Goal: Complete application form

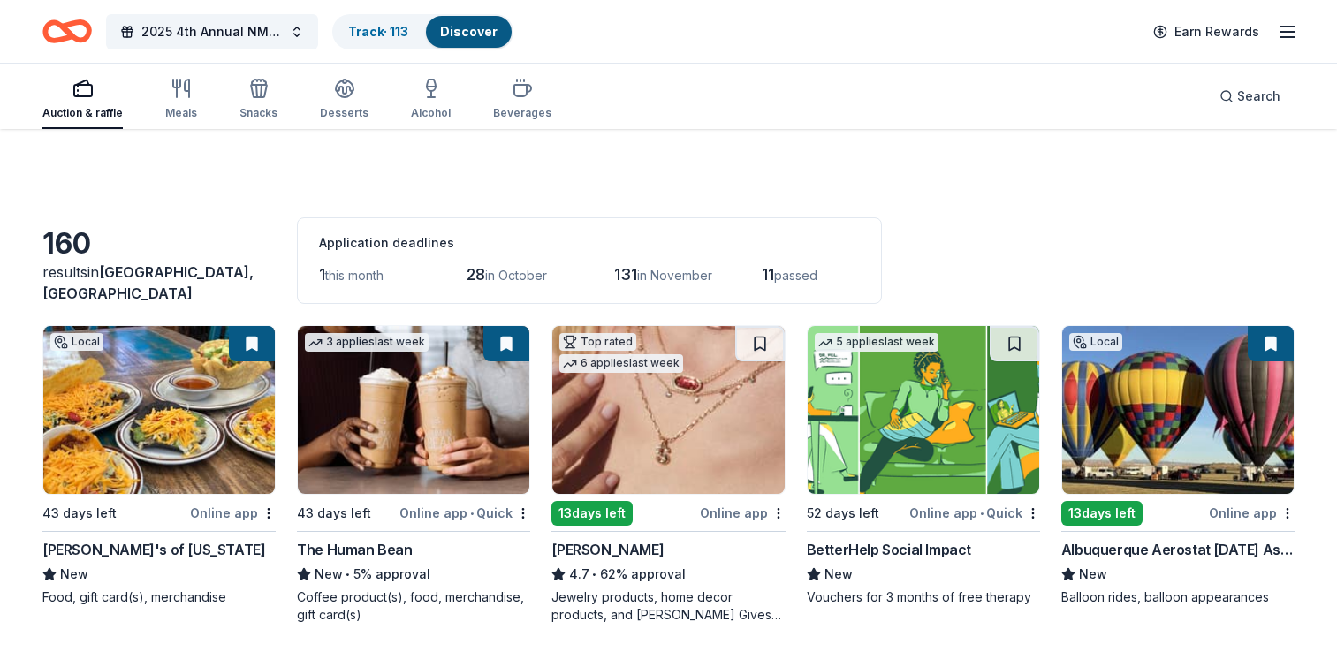
scroll to position [9138, 0]
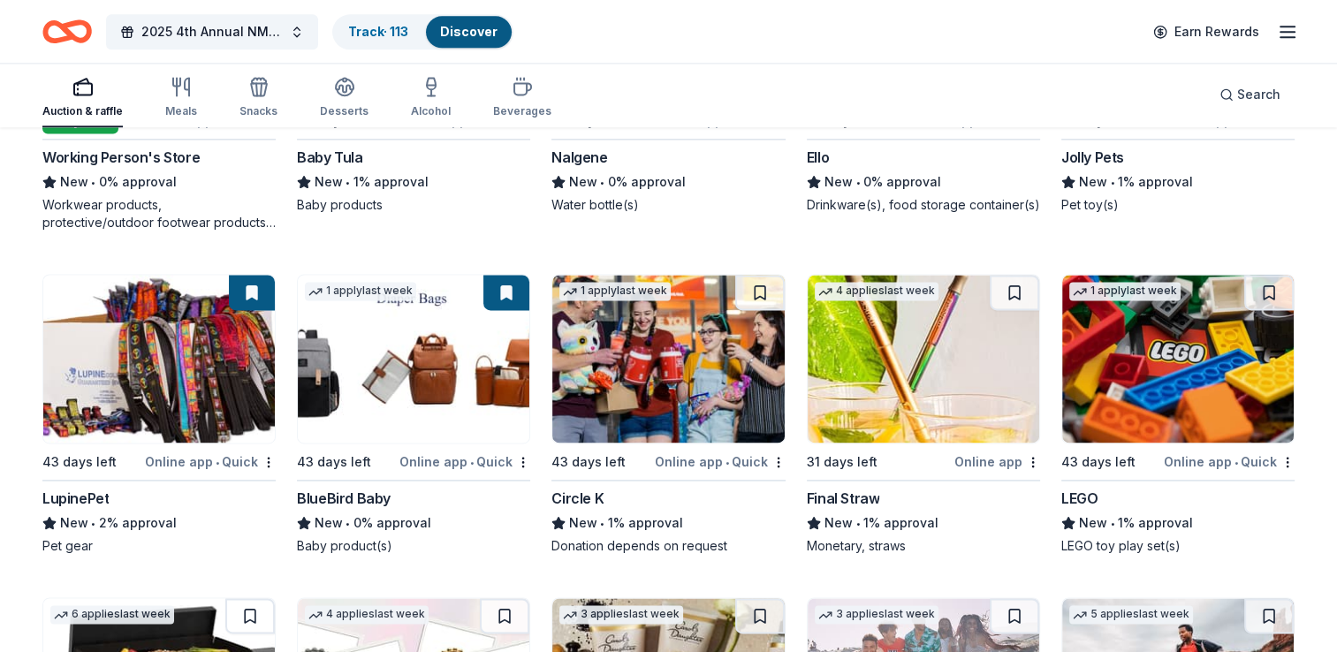
click at [1134, 389] on img at bounding box center [1178, 359] width 232 height 168
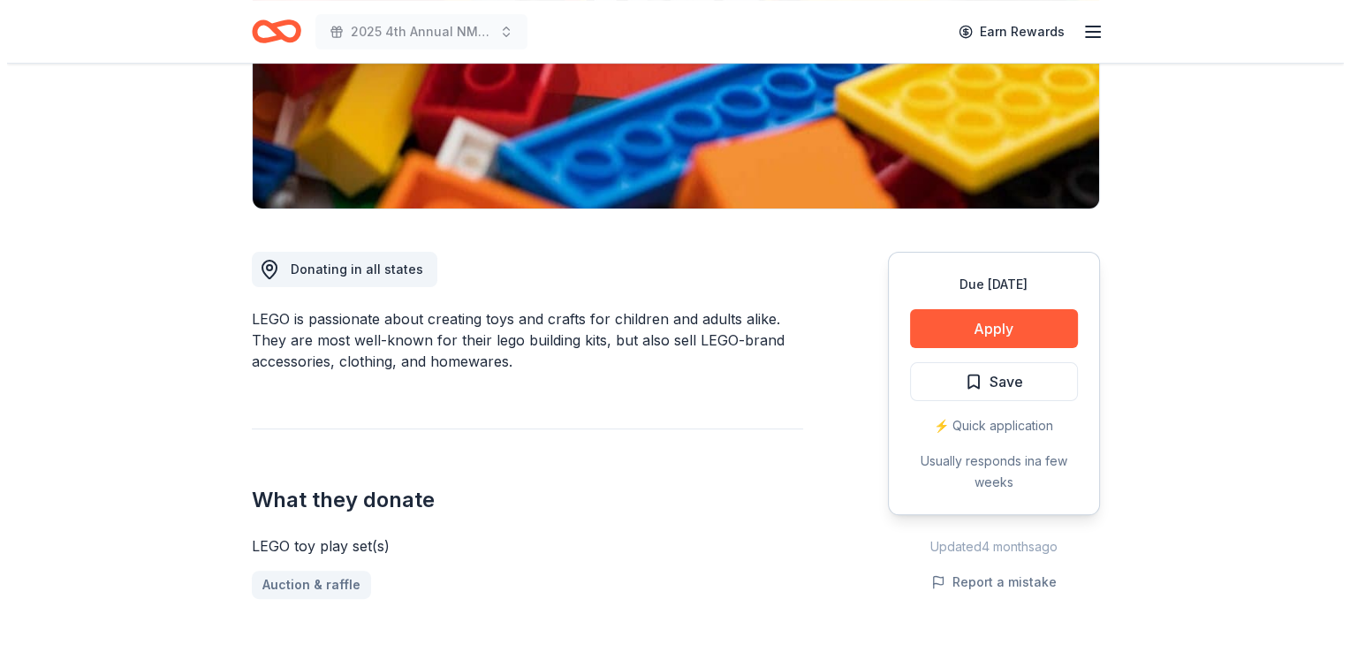
scroll to position [331, 0]
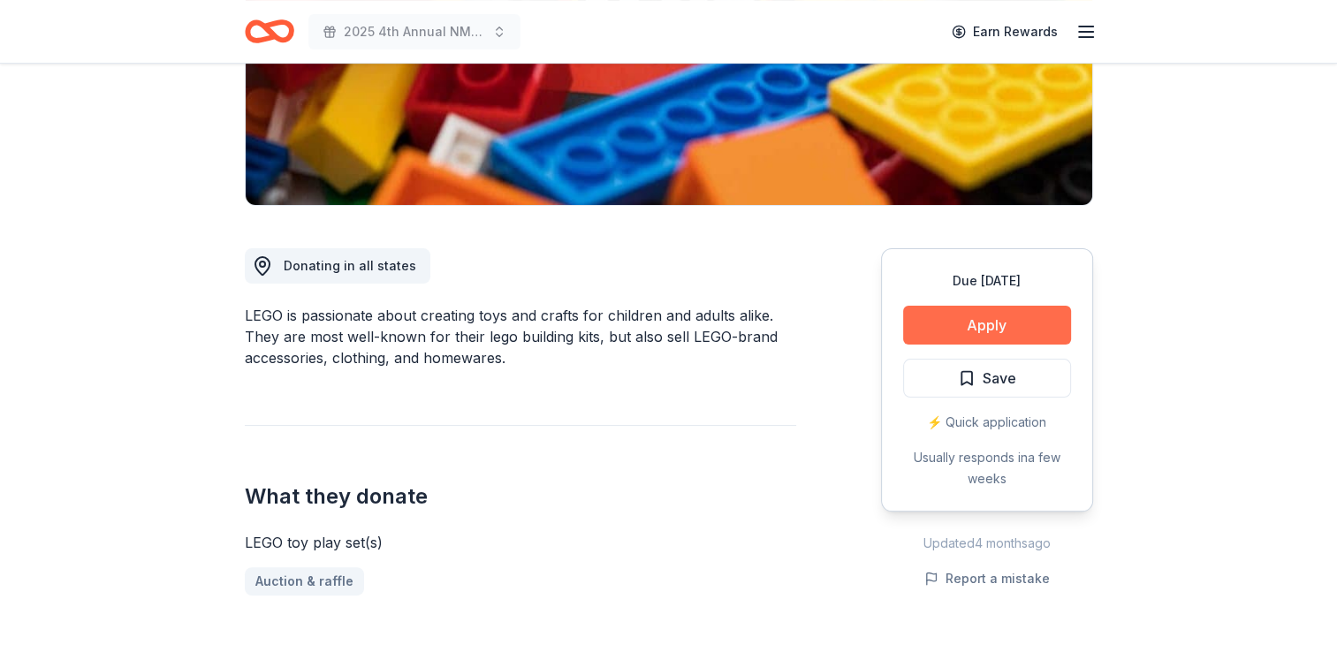
click at [972, 322] on button "Apply" at bounding box center [987, 325] width 168 height 39
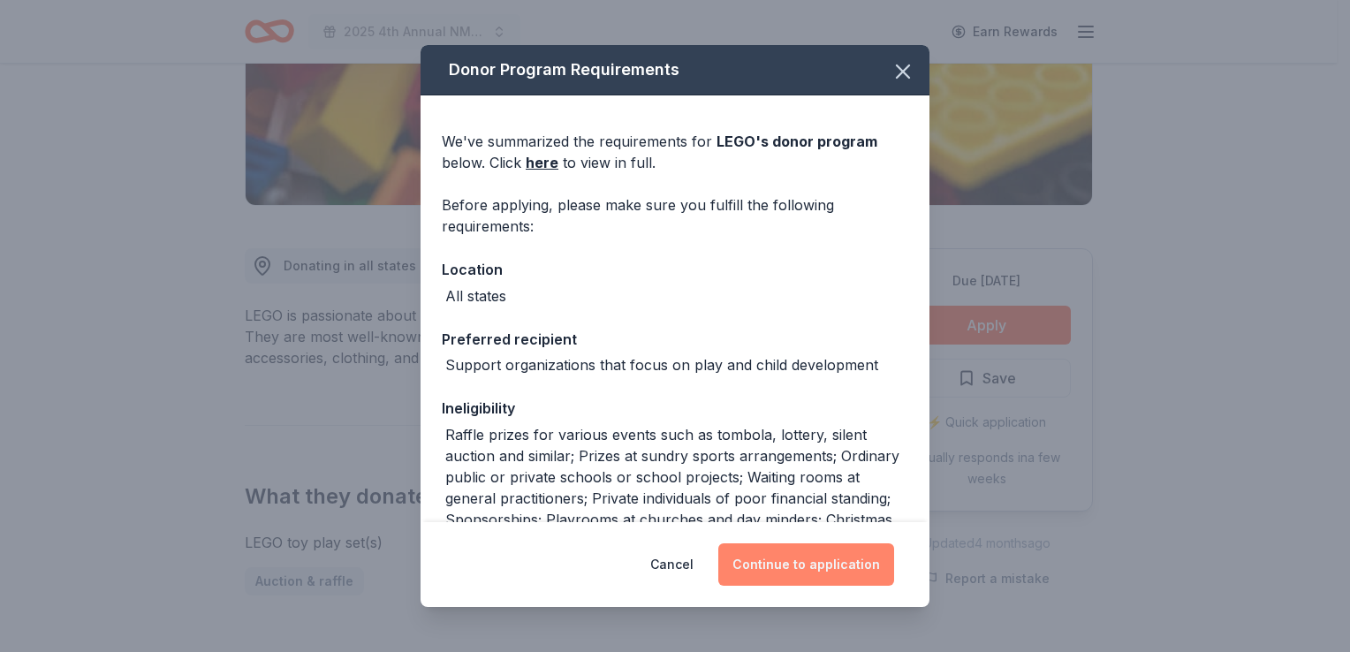
click at [787, 573] on button "Continue to application" at bounding box center [807, 565] width 176 height 42
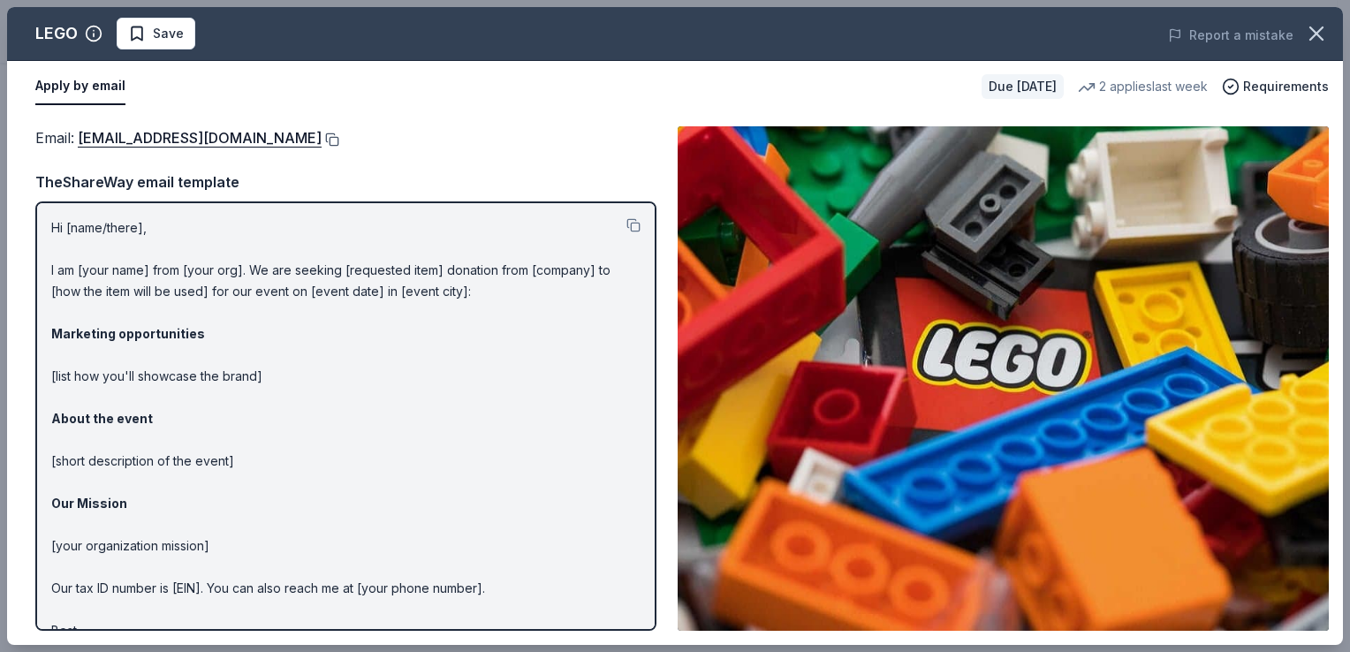
click at [322, 139] on button at bounding box center [331, 140] width 18 height 14
click at [156, 34] on span "Save" at bounding box center [168, 33] width 31 height 21
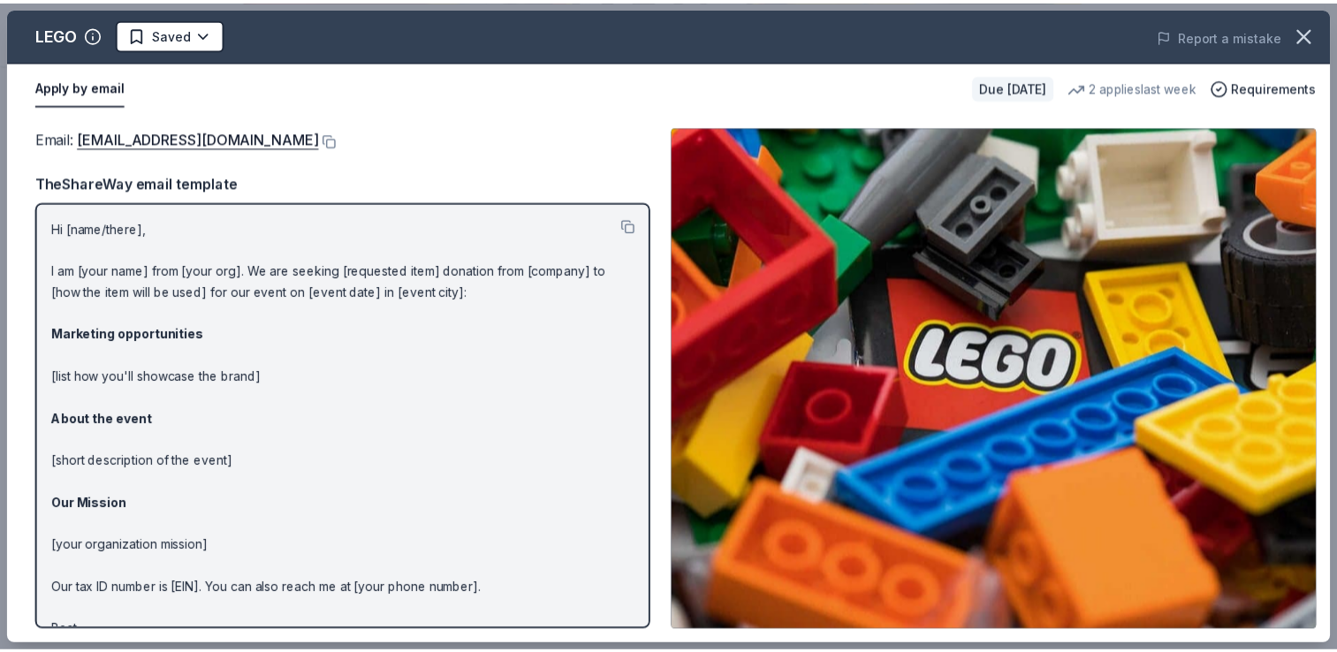
scroll to position [0, 0]
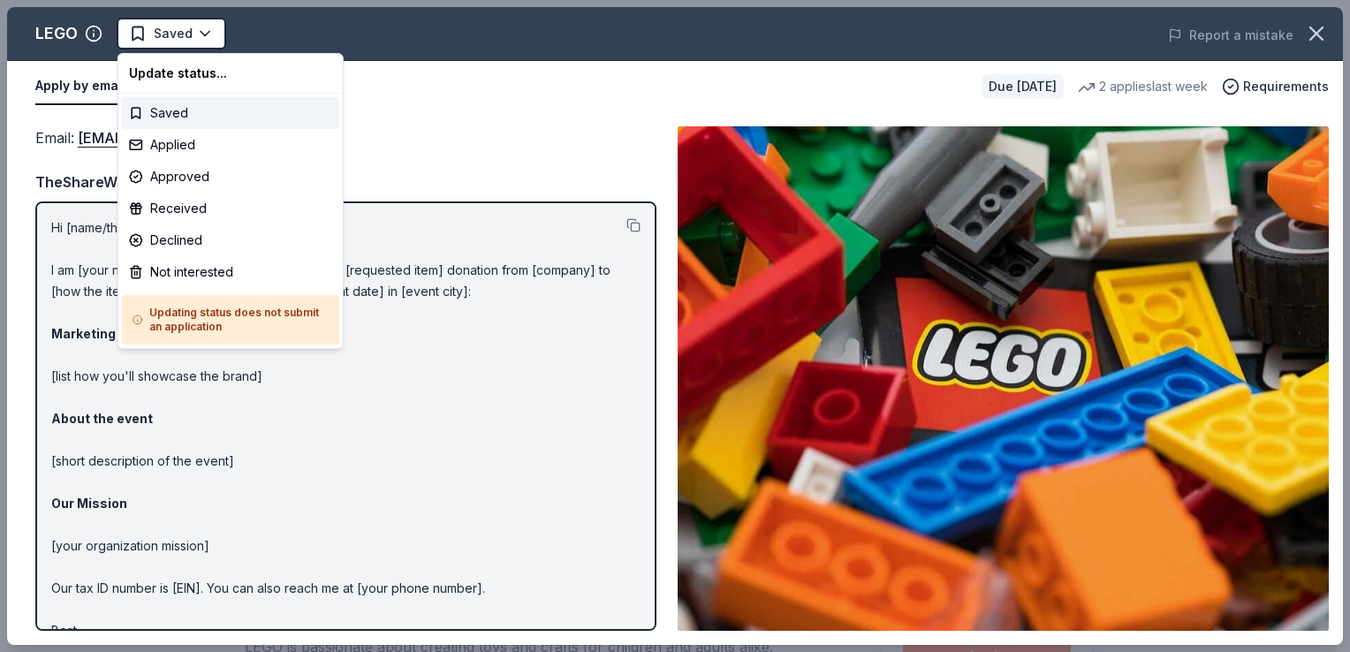
click at [156, 34] on html "2025 4th Annual NMAEYC Snowball Gala Saved Apply Due [DATE] Share LEGO New • 2 …" at bounding box center [675, 326] width 1350 height 652
click at [163, 141] on div "Applied" at bounding box center [230, 145] width 217 height 32
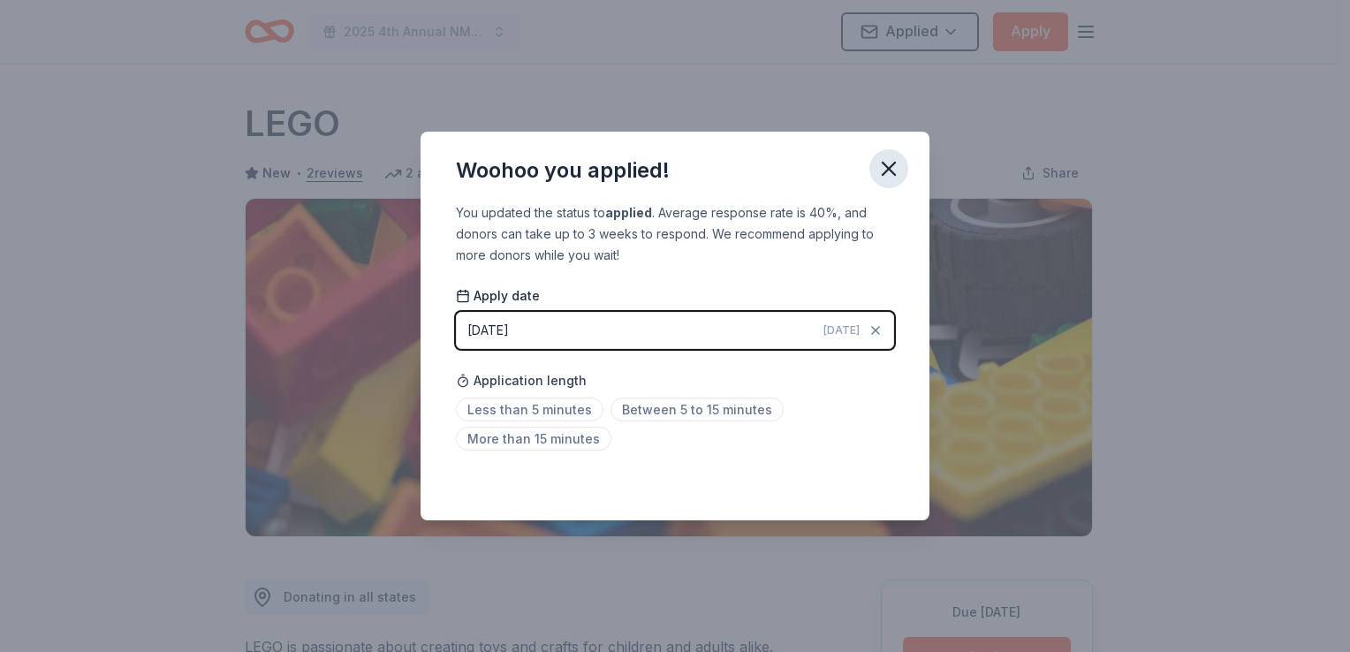
click at [886, 174] on icon "button" at bounding box center [889, 168] width 25 height 25
